Goal: Task Accomplishment & Management: Use online tool/utility

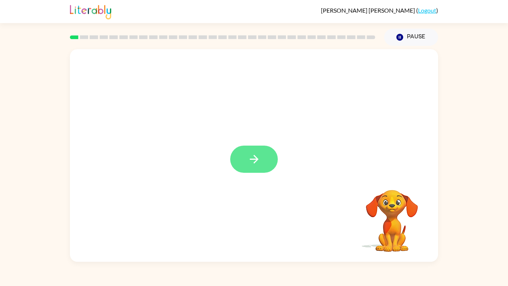
click at [261, 165] on button "button" at bounding box center [254, 158] width 48 height 27
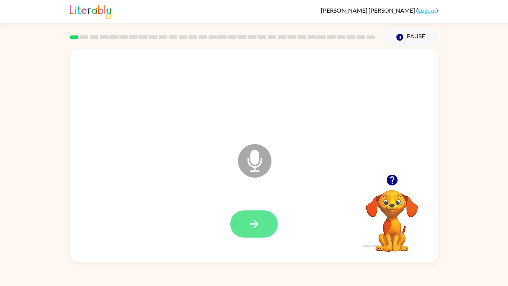
click at [252, 218] on icon "button" at bounding box center [254, 223] width 13 height 13
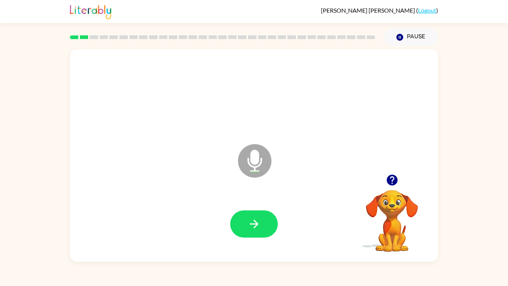
click at [252, 218] on icon "button" at bounding box center [254, 223] width 13 height 13
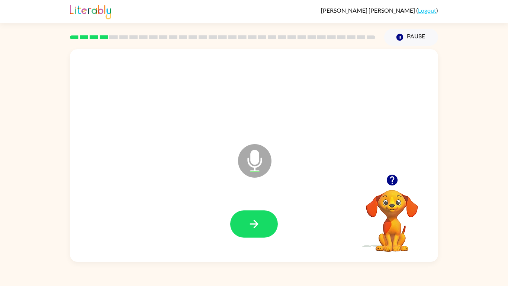
click at [252, 218] on icon "button" at bounding box center [254, 223] width 13 height 13
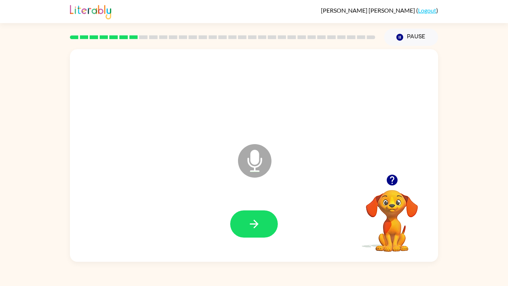
click at [252, 218] on icon "button" at bounding box center [254, 223] width 13 height 13
click at [392, 183] on icon "button" at bounding box center [392, 179] width 13 height 13
click at [254, 218] on icon "button" at bounding box center [254, 223] width 13 height 13
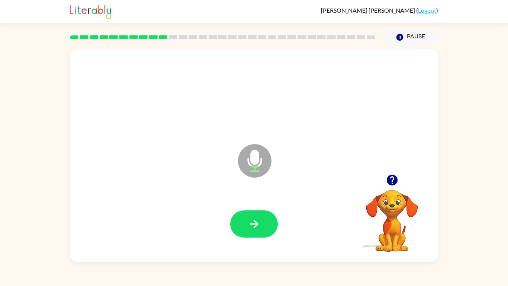
click at [254, 218] on icon "button" at bounding box center [254, 223] width 13 height 13
click at [393, 181] on icon "button" at bounding box center [391, 179] width 11 height 11
click at [235, 220] on button "button" at bounding box center [254, 223] width 48 height 27
click at [242, 220] on button "button" at bounding box center [254, 223] width 48 height 27
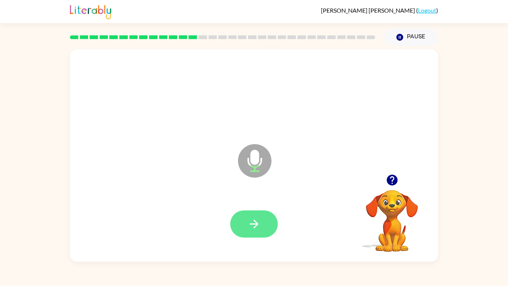
click at [240, 223] on button "button" at bounding box center [254, 223] width 48 height 27
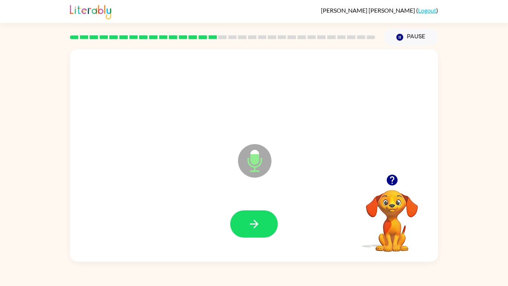
click at [240, 223] on button "button" at bounding box center [254, 223] width 48 height 27
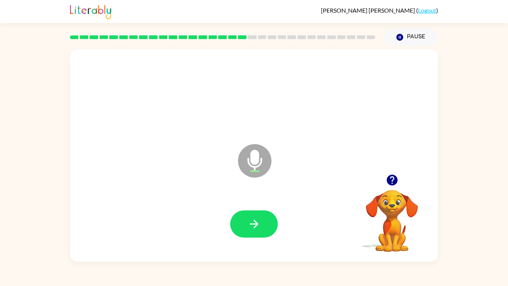
click at [240, 223] on button "button" at bounding box center [254, 223] width 48 height 27
click at [239, 223] on button "button" at bounding box center [254, 223] width 48 height 27
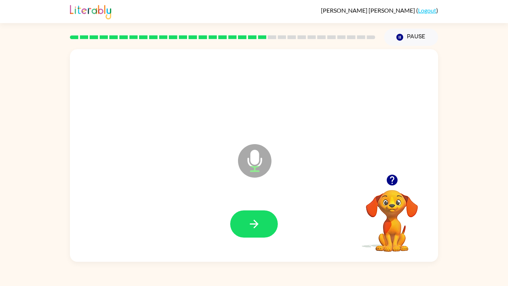
click at [239, 223] on button "button" at bounding box center [254, 223] width 48 height 27
click at [390, 186] on icon "button" at bounding box center [392, 179] width 13 height 13
click at [261, 219] on button "button" at bounding box center [254, 223] width 48 height 27
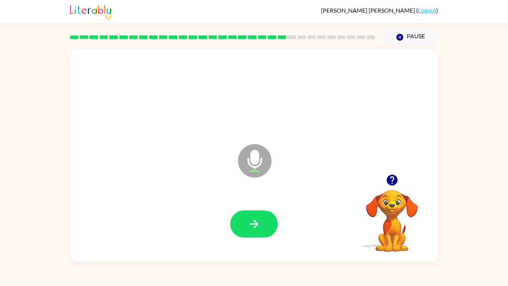
click at [261, 219] on button "button" at bounding box center [254, 223] width 48 height 27
click at [261, 220] on button "button" at bounding box center [254, 223] width 48 height 27
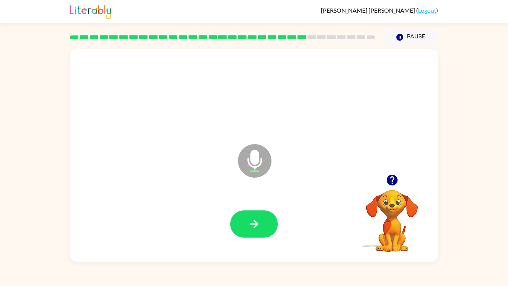
click at [261, 220] on button "button" at bounding box center [254, 223] width 48 height 27
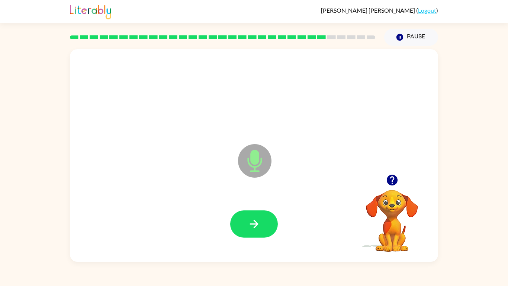
click at [392, 175] on icon "button" at bounding box center [391, 179] width 11 height 11
click at [259, 229] on icon "button" at bounding box center [254, 223] width 13 height 13
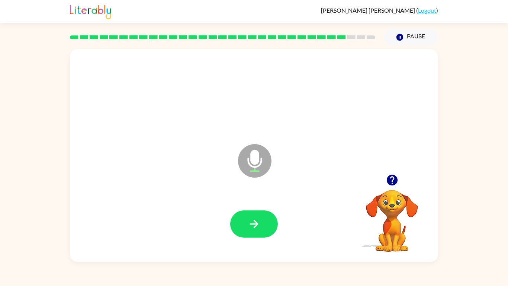
click at [259, 229] on icon "button" at bounding box center [254, 223] width 13 height 13
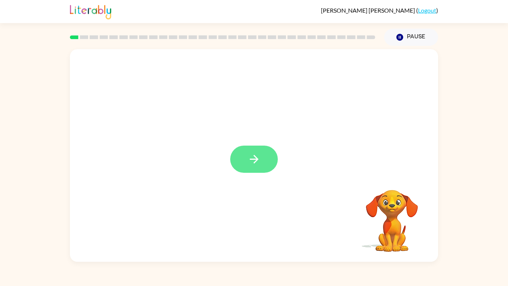
click at [249, 151] on button "button" at bounding box center [254, 158] width 48 height 27
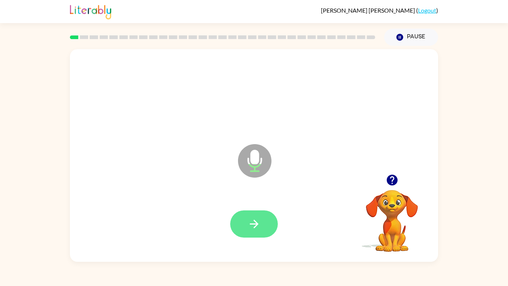
click at [261, 225] on button "button" at bounding box center [254, 223] width 48 height 27
click at [258, 222] on icon "button" at bounding box center [254, 223] width 13 height 13
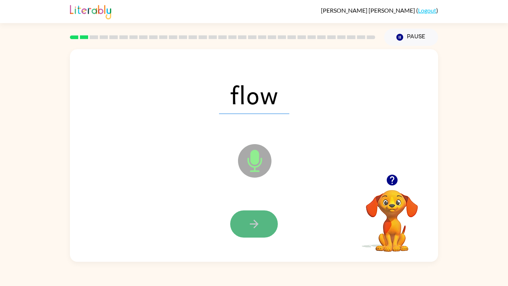
click at [258, 223] on icon "button" at bounding box center [254, 223] width 13 height 13
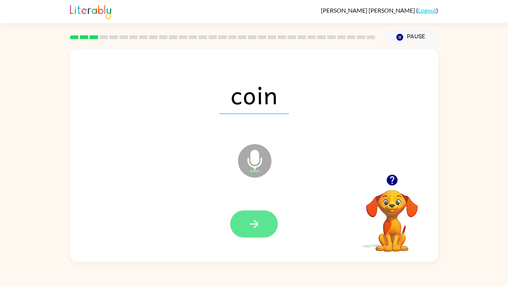
click at [271, 221] on button "button" at bounding box center [254, 223] width 48 height 27
click at [259, 220] on icon "button" at bounding box center [254, 223] width 13 height 13
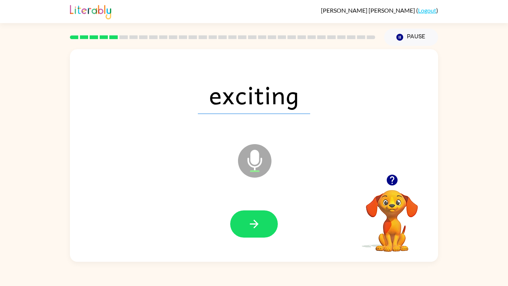
click at [259, 220] on icon "button" at bounding box center [254, 223] width 13 height 13
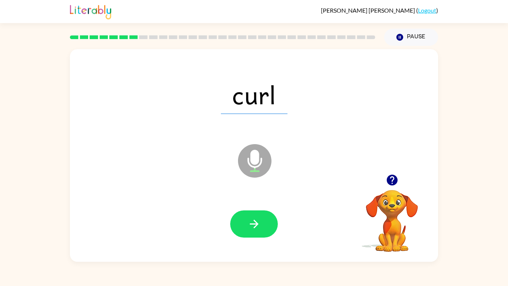
click at [259, 220] on icon "button" at bounding box center [254, 223] width 13 height 13
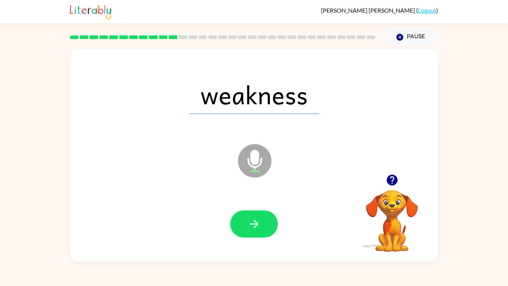
click at [259, 220] on icon "button" at bounding box center [254, 223] width 13 height 13
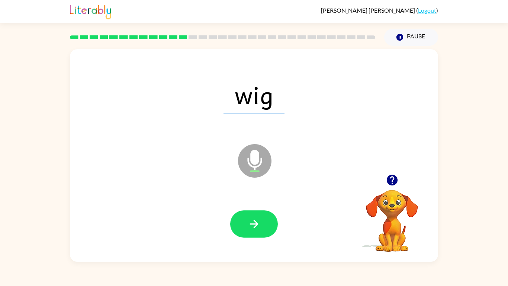
click at [259, 220] on icon "button" at bounding box center [254, 223] width 13 height 13
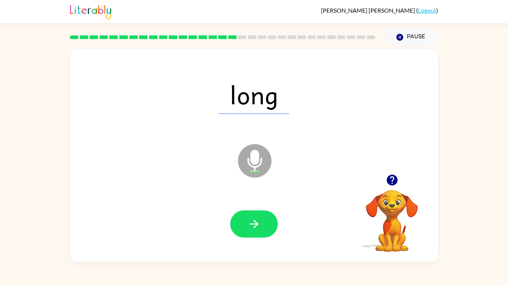
click at [259, 220] on icon "button" at bounding box center [254, 223] width 13 height 13
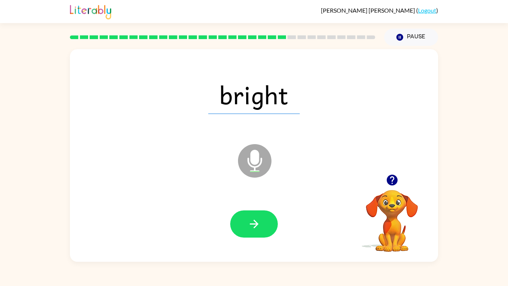
click at [259, 220] on icon "button" at bounding box center [254, 223] width 13 height 13
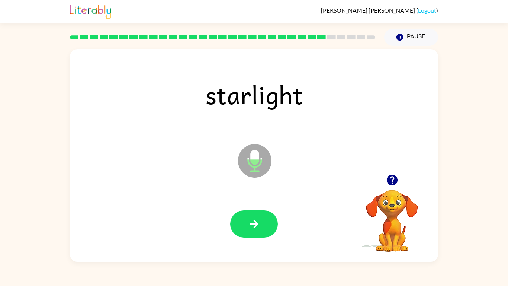
click at [259, 220] on icon "button" at bounding box center [254, 223] width 13 height 13
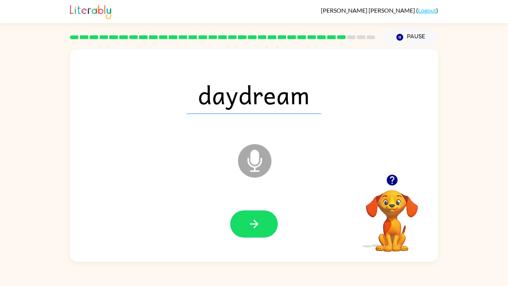
click at [259, 220] on icon "button" at bounding box center [254, 223] width 13 height 13
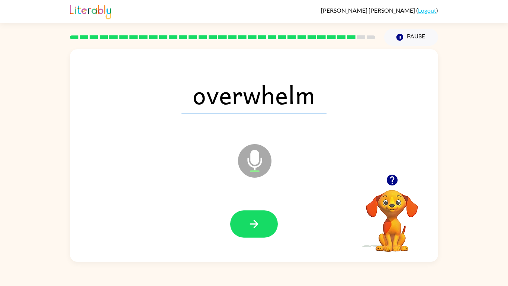
click at [259, 220] on icon "button" at bounding box center [254, 223] width 13 height 13
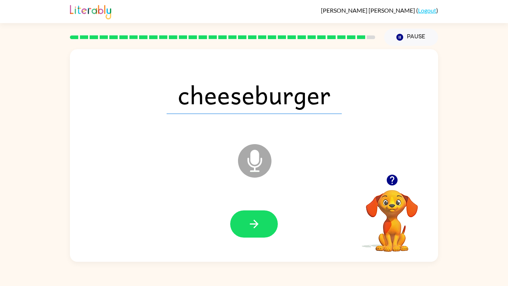
click at [259, 220] on icon "button" at bounding box center [254, 223] width 13 height 13
